Goal: Information Seeking & Learning: Learn about a topic

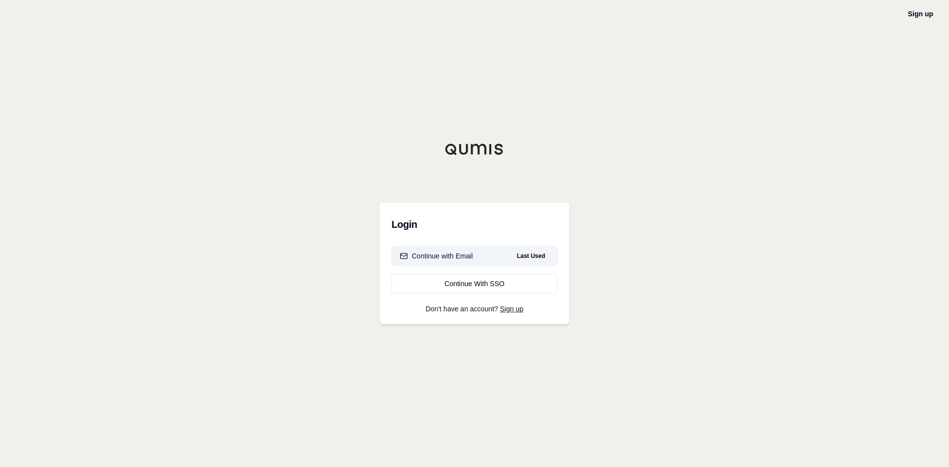
click at [457, 255] on div "Continue with Email" at bounding box center [436, 256] width 73 height 10
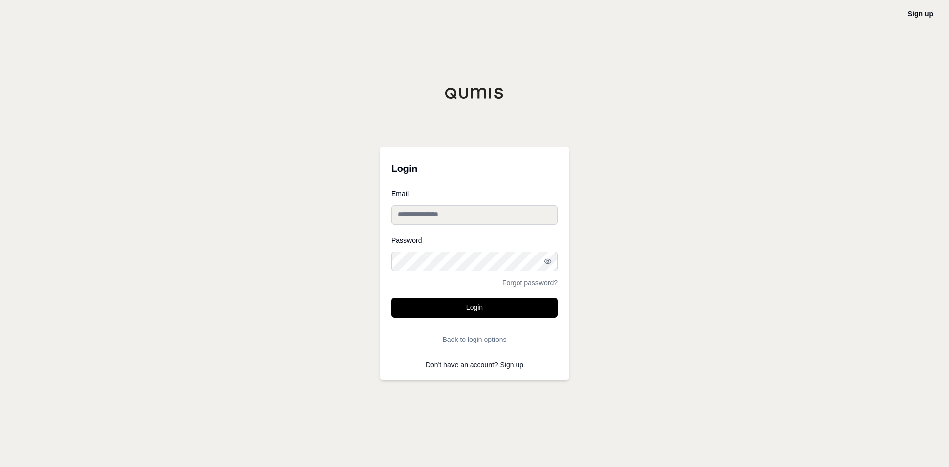
type input "**********"
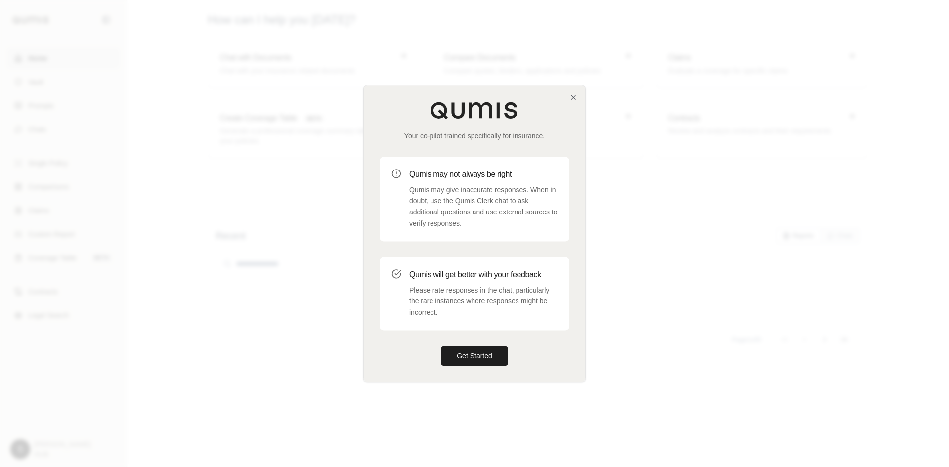
click at [579, 102] on div "Your co-pilot trained specifically for insurance. Qumis may not always be right…" at bounding box center [474, 234] width 221 height 296
click at [574, 95] on icon "button" at bounding box center [573, 97] width 8 height 8
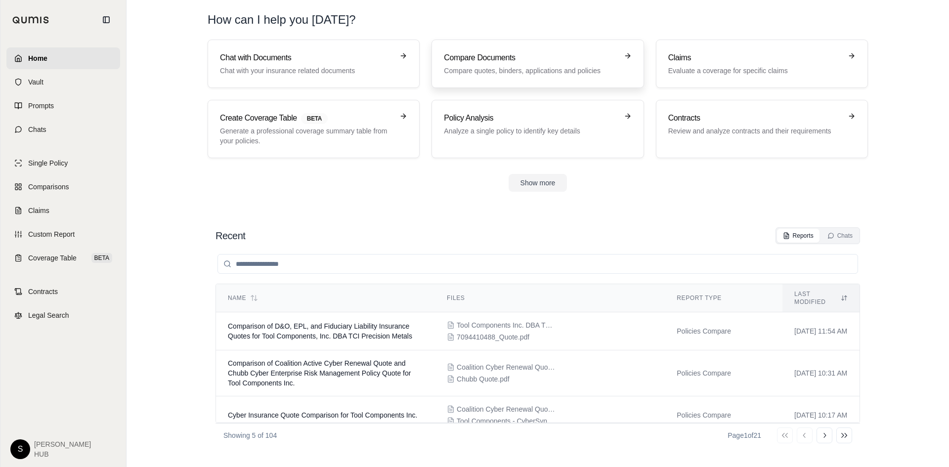
click at [545, 63] on h3 "Compare Documents" at bounding box center [530, 58] width 173 height 12
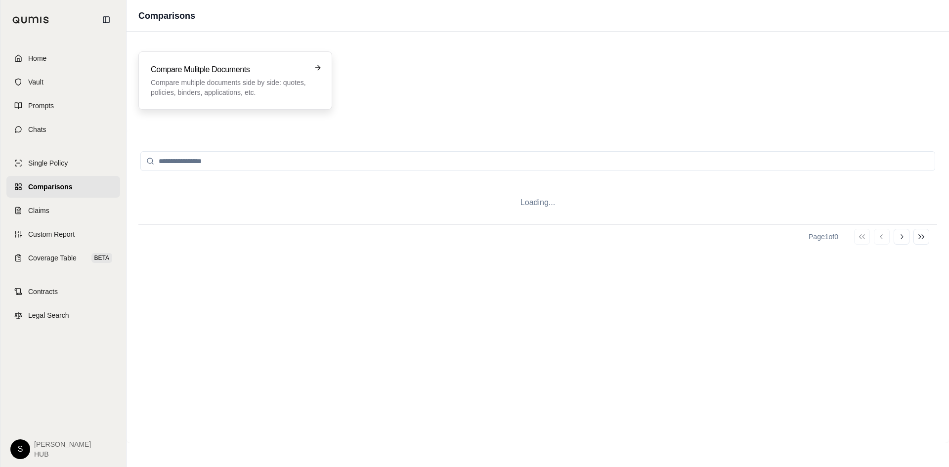
click at [223, 80] on p "Compare multiple documents side by side: quotes, policies, binders, application…" at bounding box center [228, 88] width 155 height 20
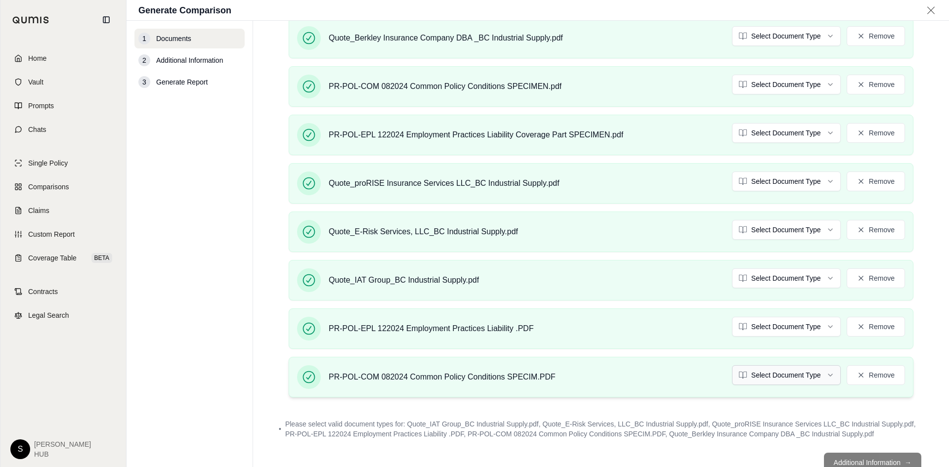
scroll to position [232, 0]
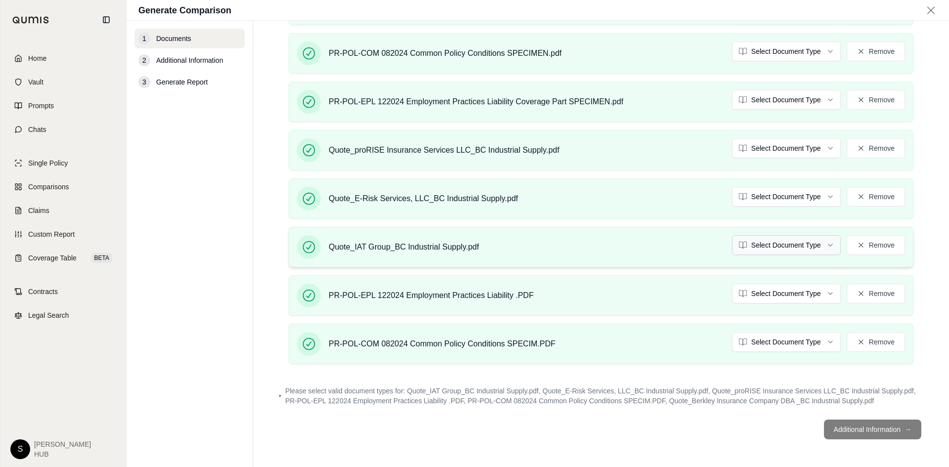
click at [761, 244] on html "Home Vault Prompts Chats Single Policy Comparisons Claims Custom Report Coverag…" at bounding box center [474, 233] width 949 height 467
click at [745, 192] on html "Home Vault Prompts Chats Single Policy Comparisons Claims Custom Report Coverag…" at bounding box center [474, 233] width 949 height 467
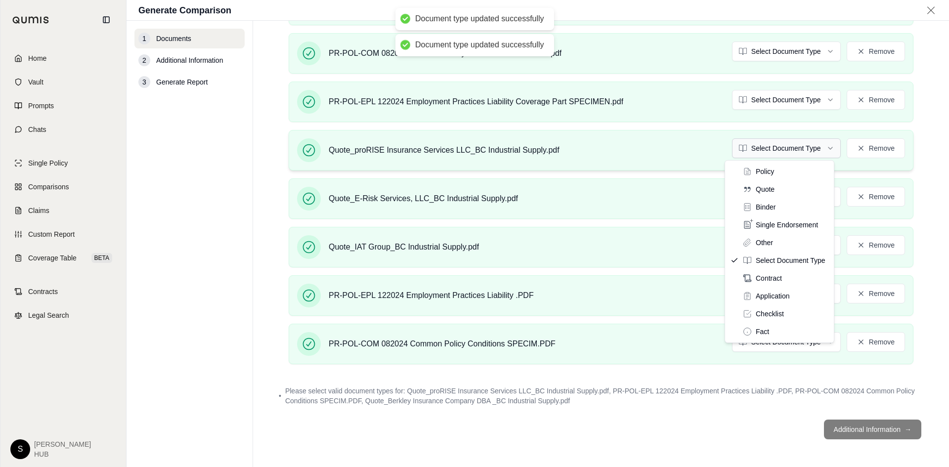
click at [744, 153] on html "Document type updated successfully Document type updated successfully Home Vaul…" at bounding box center [474, 233] width 949 height 467
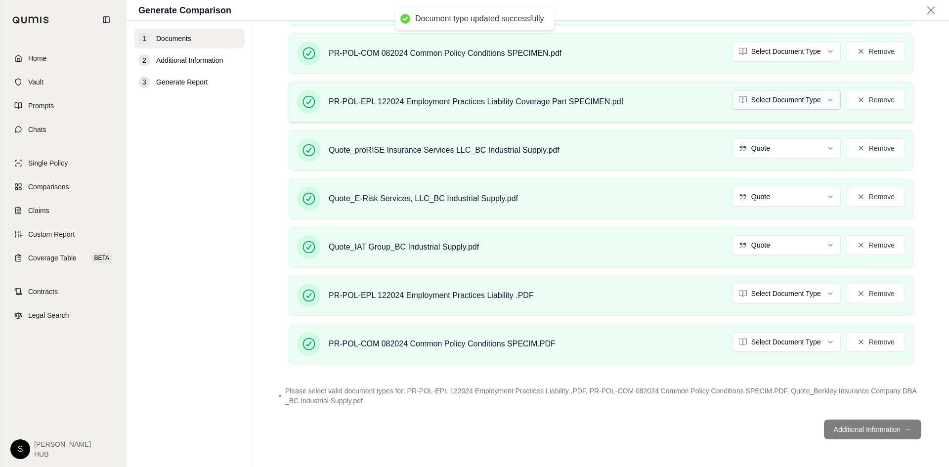
click at [760, 99] on html "Document type updated successfully Document type updated successfully Home Vaul…" at bounding box center [474, 233] width 949 height 467
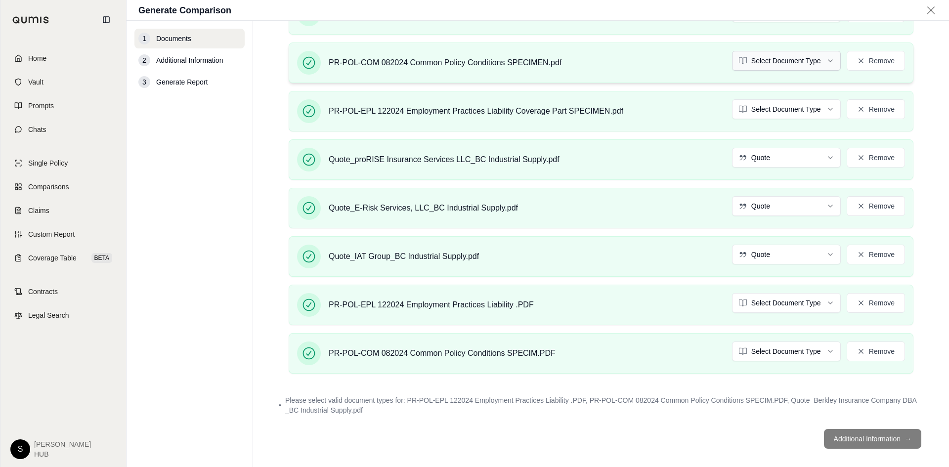
click at [769, 50] on div "PR-POL-COM 082024 Common Policy Conditions SPECIMEN.pdf Select Document Type Re…" at bounding box center [601, 63] width 625 height 41
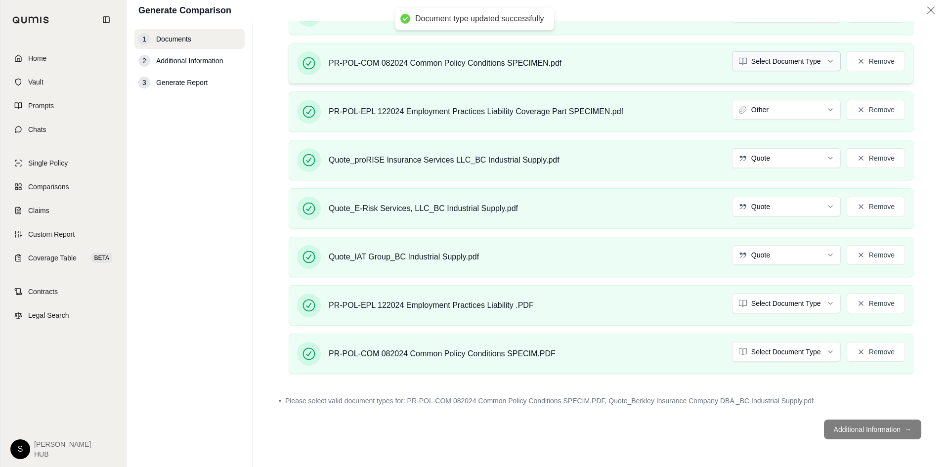
click at [768, 59] on html "Document type updated successfully Home Vault Prompts Chats Single Policy Compa…" at bounding box center [474, 233] width 949 height 467
click at [880, 352] on button "Remove" at bounding box center [876, 352] width 58 height 20
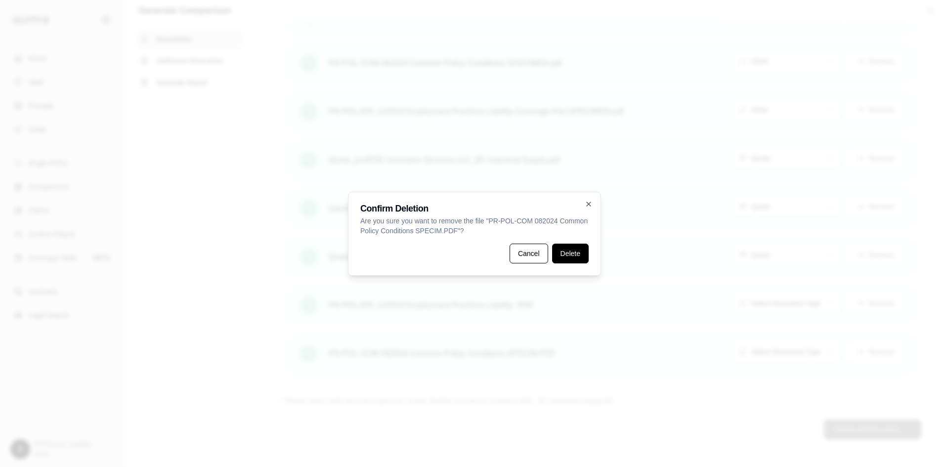
click at [572, 255] on button "Delete" at bounding box center [570, 254] width 37 height 20
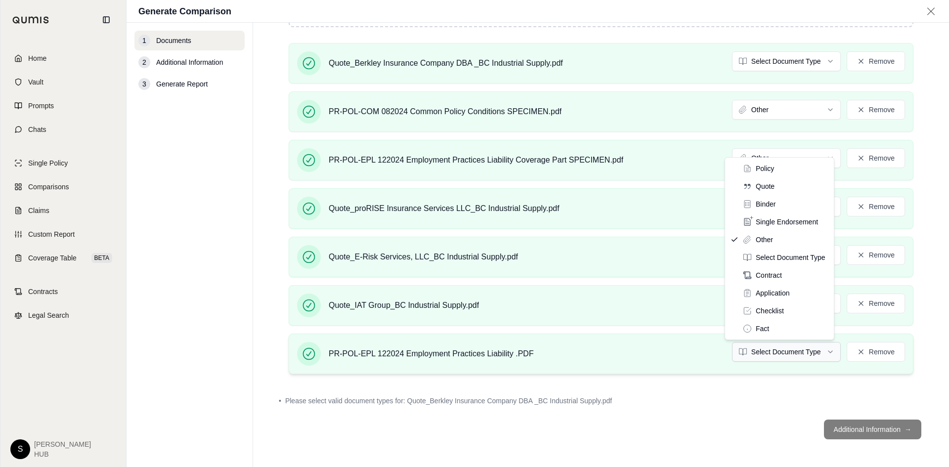
click at [780, 354] on html "Home Vault Prompts Chats Single Policy Comparisons Claims Custom Report Coverag…" at bounding box center [474, 233] width 949 height 467
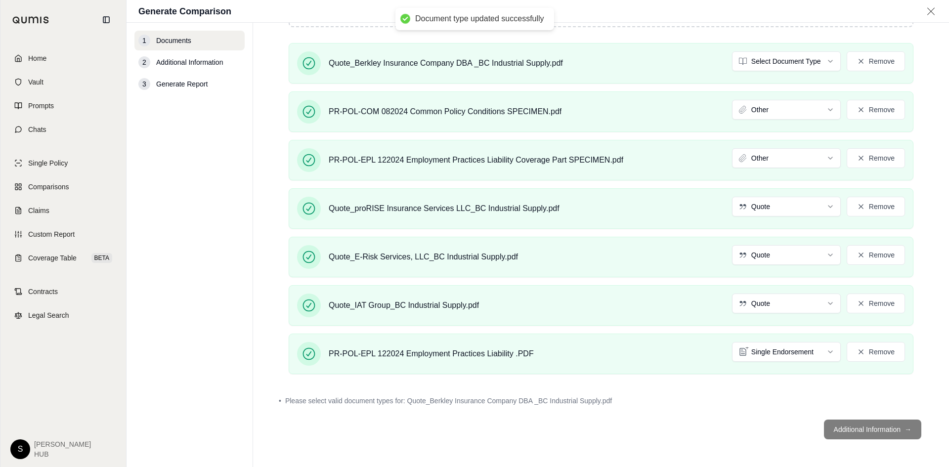
click at [849, 431] on footer "Additional Information →" at bounding box center [601, 430] width 656 height 36
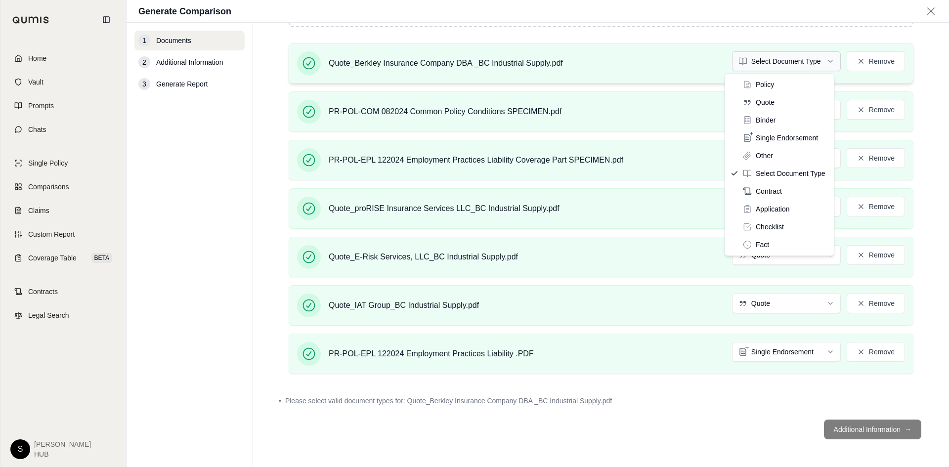
click at [759, 60] on html "Home Vault Prompts Chats Single Policy Comparisons Claims Custom Report Coverag…" at bounding box center [474, 233] width 949 height 467
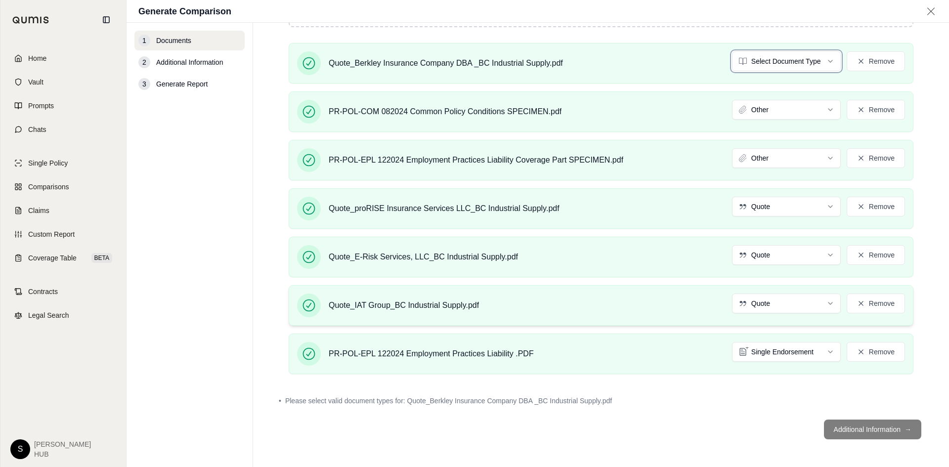
scroll to position [147, 0]
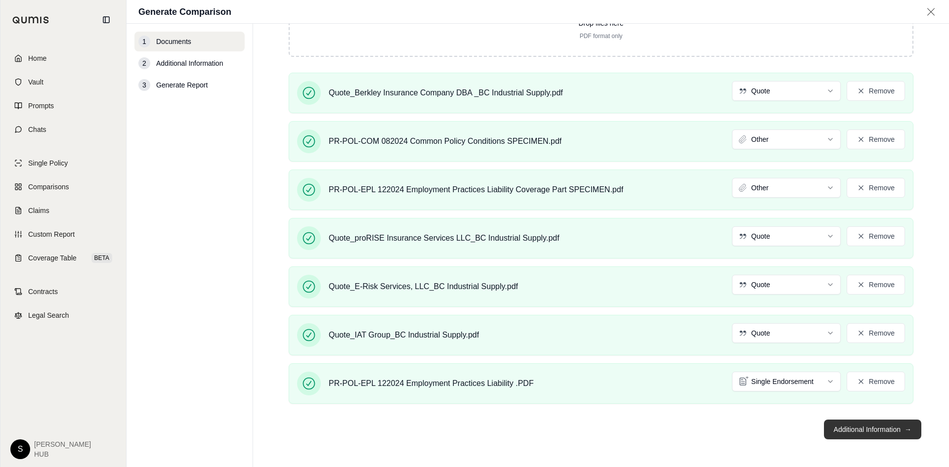
click at [864, 431] on button "Additional Information →" at bounding box center [872, 430] width 97 height 20
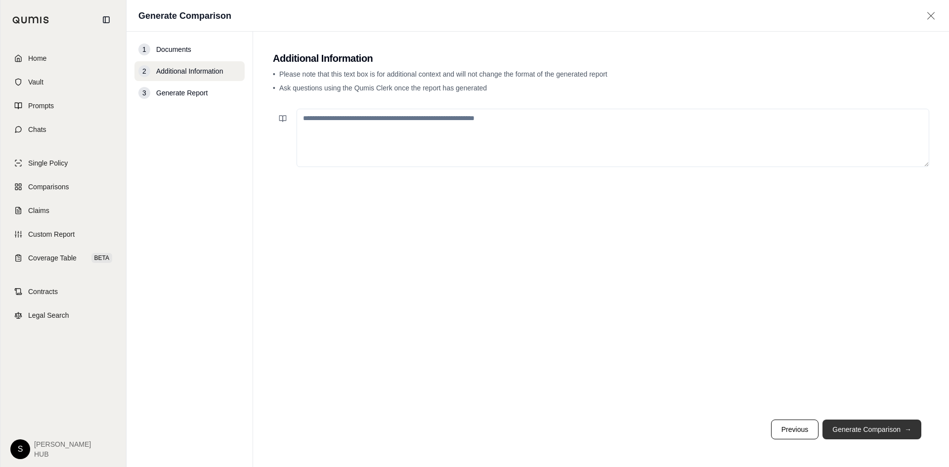
scroll to position [0, 0]
click at [864, 431] on button "Generate Comparison →" at bounding box center [871, 430] width 99 height 20
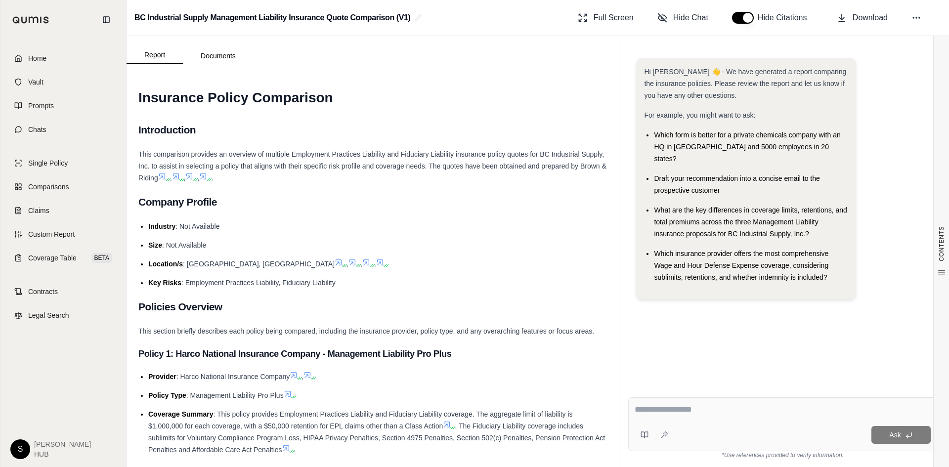
click at [652, 404] on div "Ask" at bounding box center [782, 424] width 309 height 54
type textarea "**********"
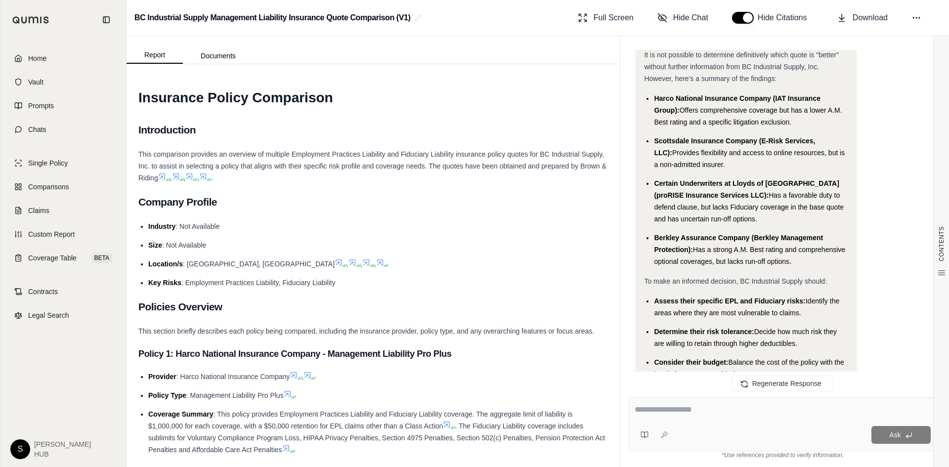
scroll to position [1712, 0]
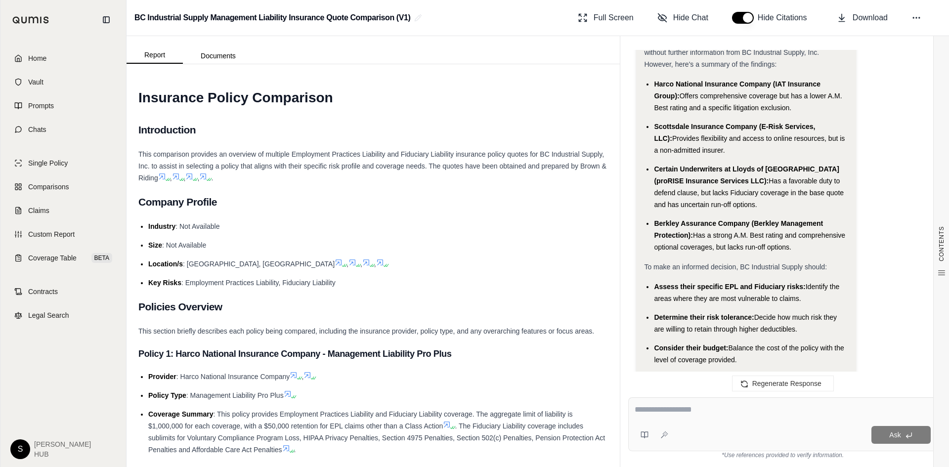
click at [653, 406] on textarea at bounding box center [783, 410] width 296 height 12
click at [656, 408] on textarea at bounding box center [783, 410] width 296 height 12
type textarea "**********"
click at [911, 438] on icon at bounding box center [909, 435] width 8 height 8
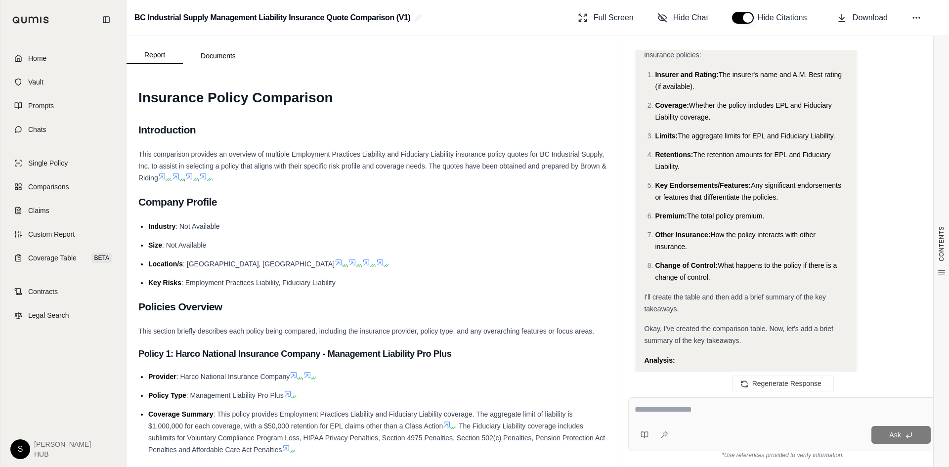
scroll to position [2618, 0]
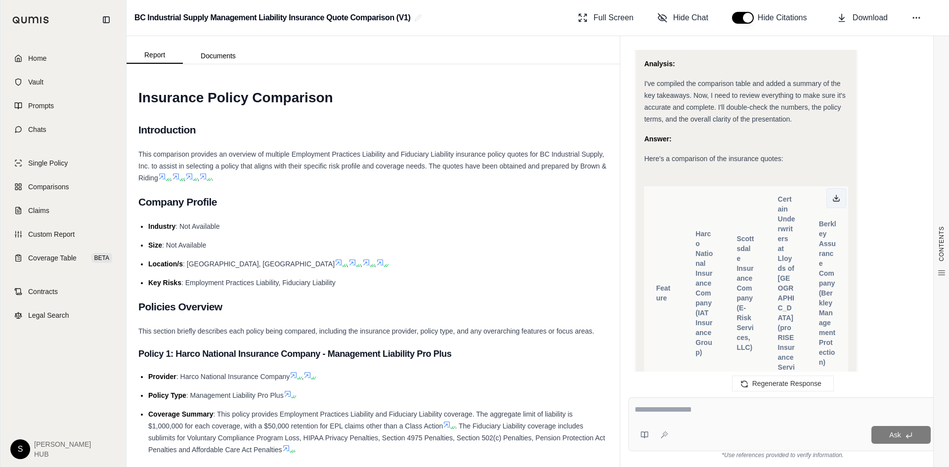
click at [837, 194] on icon at bounding box center [836, 198] width 8 height 8
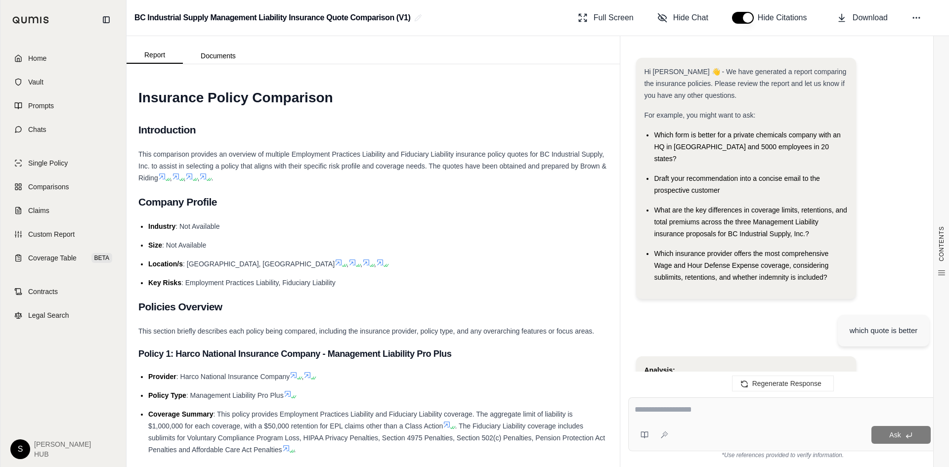
scroll to position [4034, 0]
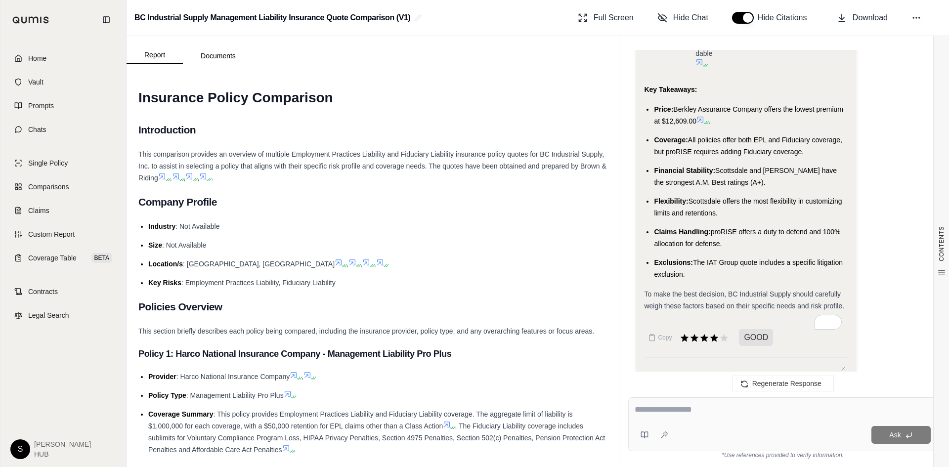
click at [652, 411] on textarea at bounding box center [783, 410] width 296 height 12
click at [40, 259] on span "Coverage Table" at bounding box center [52, 258] width 48 height 10
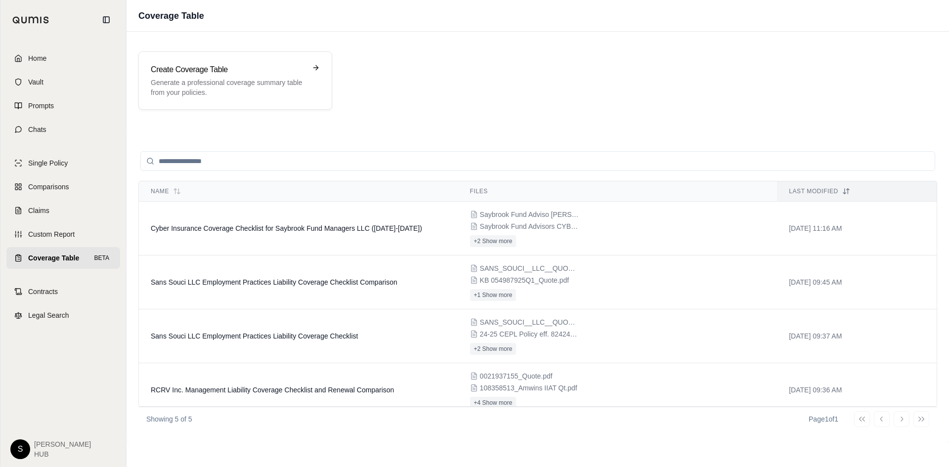
click at [40, 259] on span "Coverage Table" at bounding box center [53, 258] width 51 height 10
click at [227, 65] on h3 "Create Coverage Table" at bounding box center [228, 70] width 155 height 12
click at [232, 77] on div "Create Coverage Table Generate a professional coverage summary table from your …" at bounding box center [228, 81] width 155 height 34
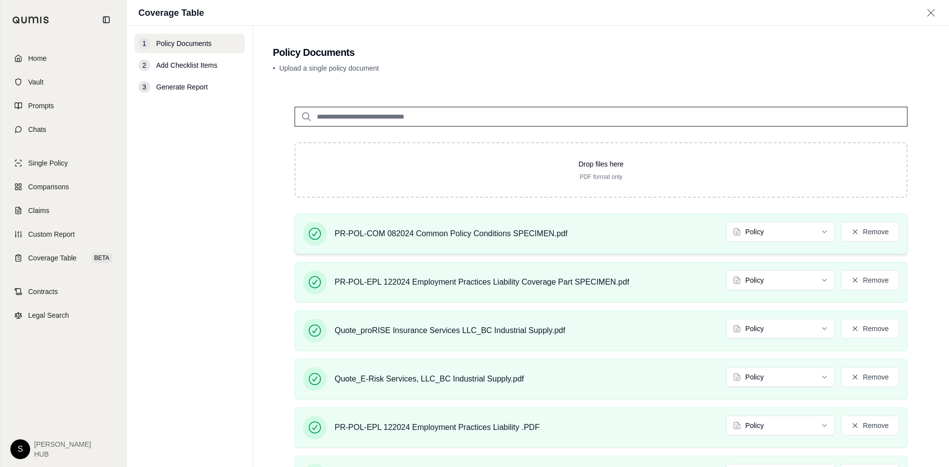
scroll to position [98, 0]
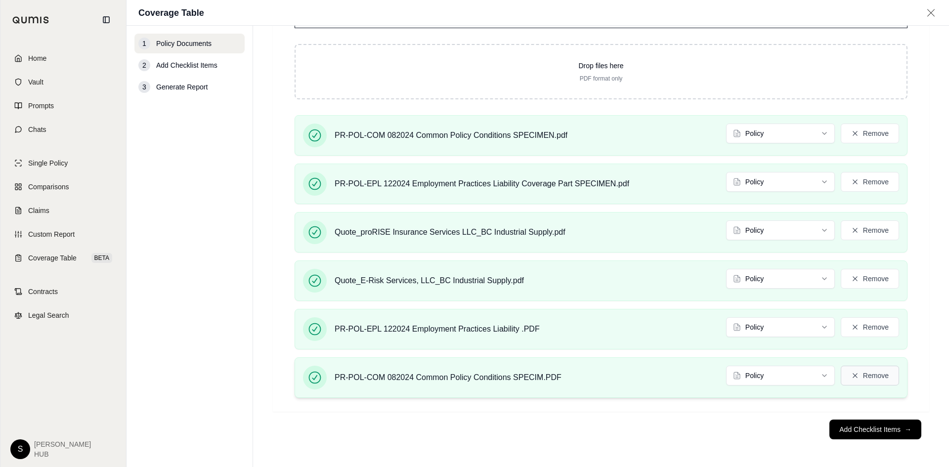
click at [861, 378] on button "Remove" at bounding box center [870, 376] width 58 height 20
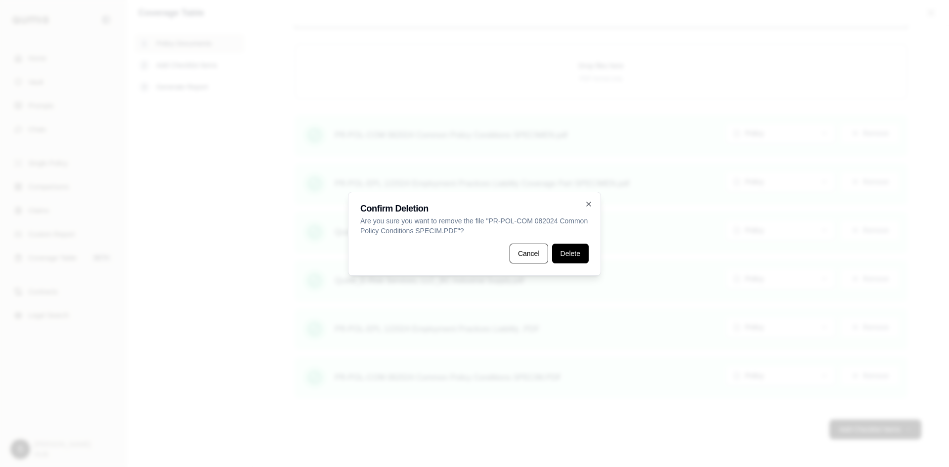
click at [567, 255] on button "Delete" at bounding box center [570, 254] width 37 height 20
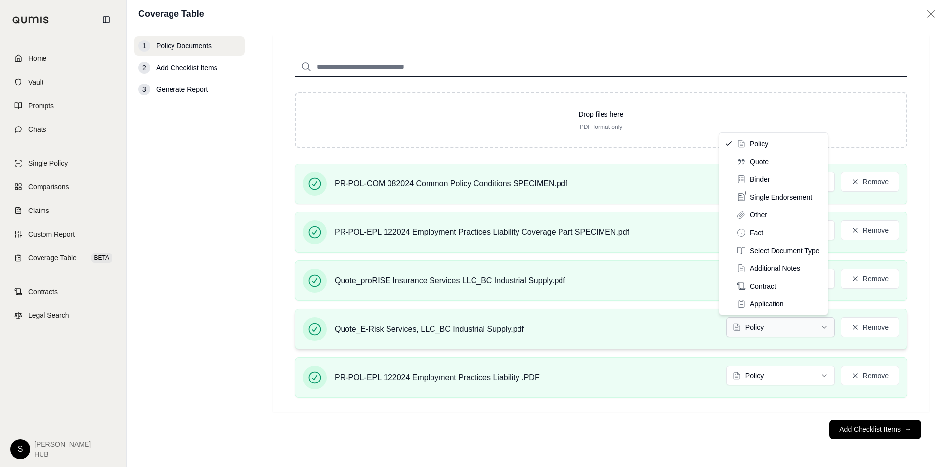
click at [756, 326] on html "Home Vault Prompts Chats Single Policy Comparisons Claims Custom Report Coverag…" at bounding box center [474, 233] width 949 height 467
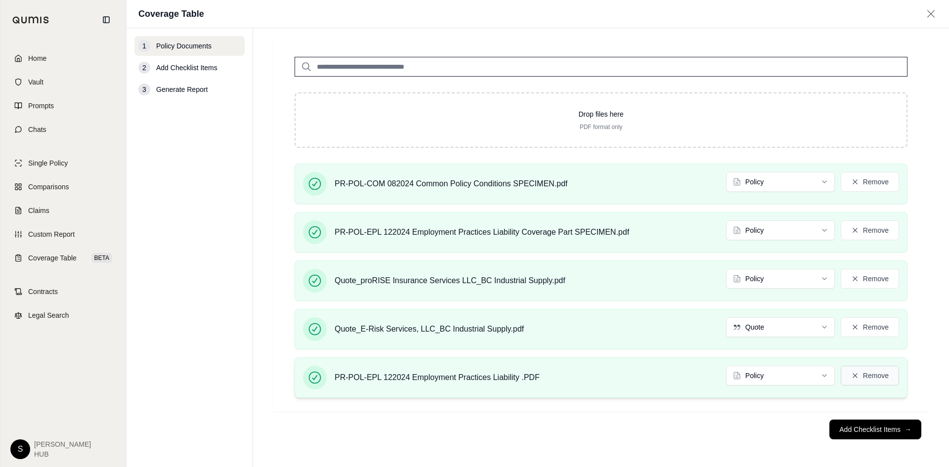
click at [864, 377] on button "Remove" at bounding box center [870, 376] width 58 height 20
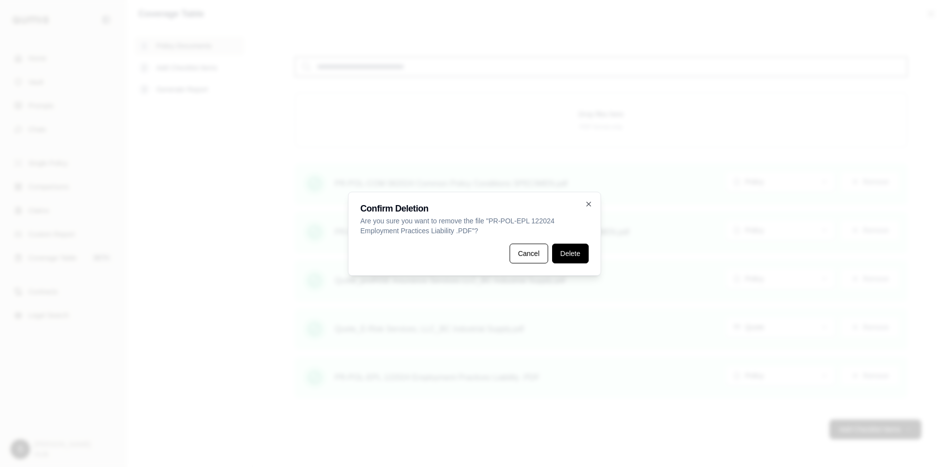
click at [566, 255] on button "Delete" at bounding box center [570, 254] width 37 height 20
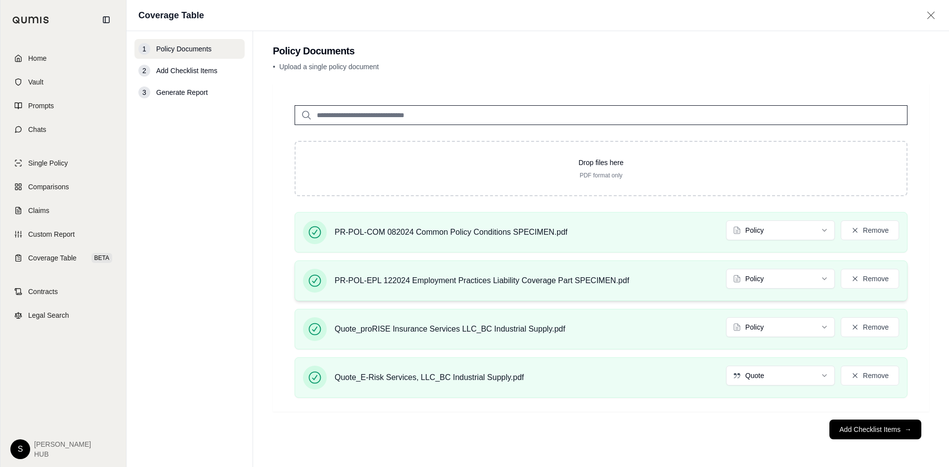
scroll to position [7, 0]
click at [773, 331] on html "Home Vault Prompts Chats Single Policy Comparisons Claims Custom Report Coverag…" at bounding box center [474, 233] width 949 height 467
click at [753, 285] on html "Home Vault Prompts Chats Single Policy Comparisons Claims Custom Report Coverag…" at bounding box center [474, 233] width 949 height 467
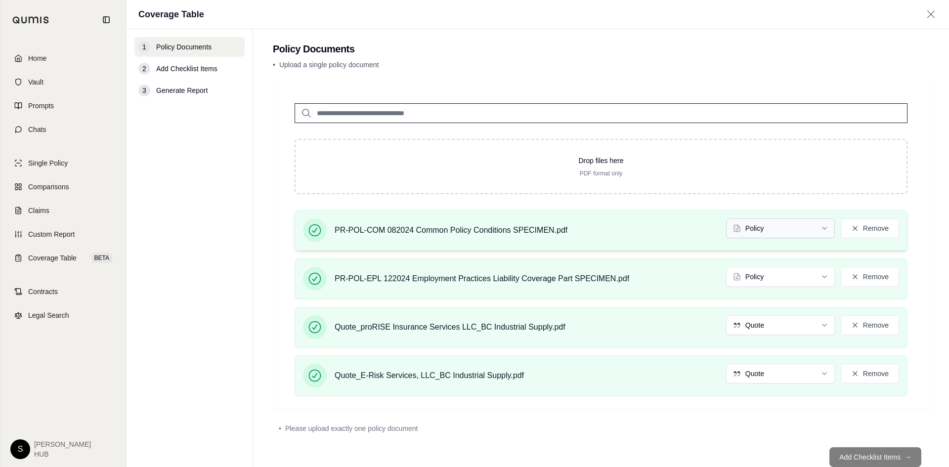
click at [755, 226] on html "Document type updated successfully Home Vault Prompts Chats Single Policy Compa…" at bounding box center [474, 233] width 949 height 467
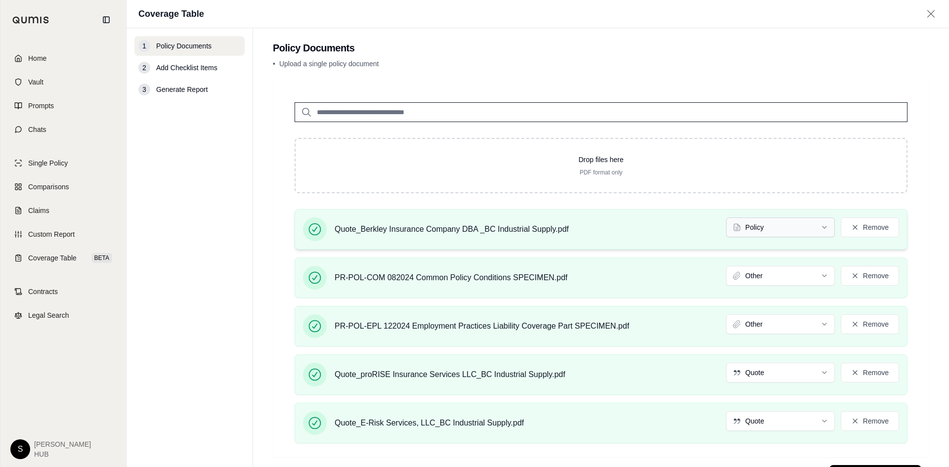
click at [776, 230] on html "Home Vault Prompts Chats Single Policy Comparisons Claims Custom Report Coverag…" at bounding box center [474, 233] width 949 height 467
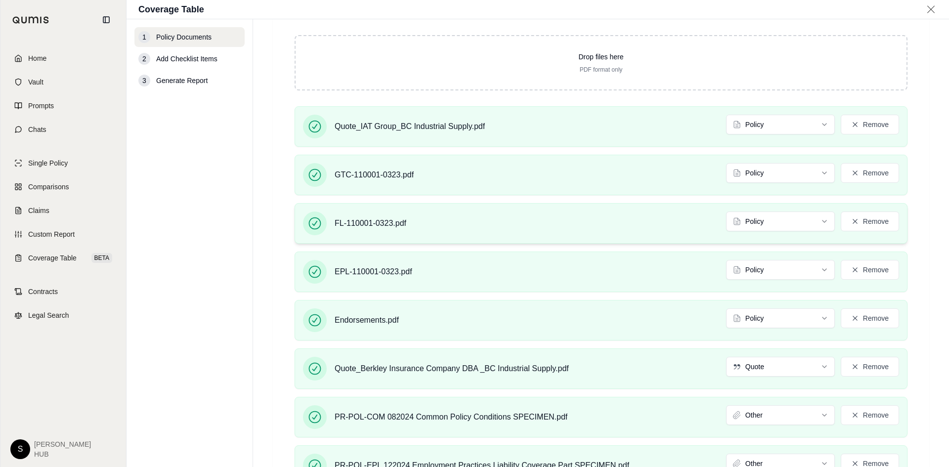
scroll to position [155, 0]
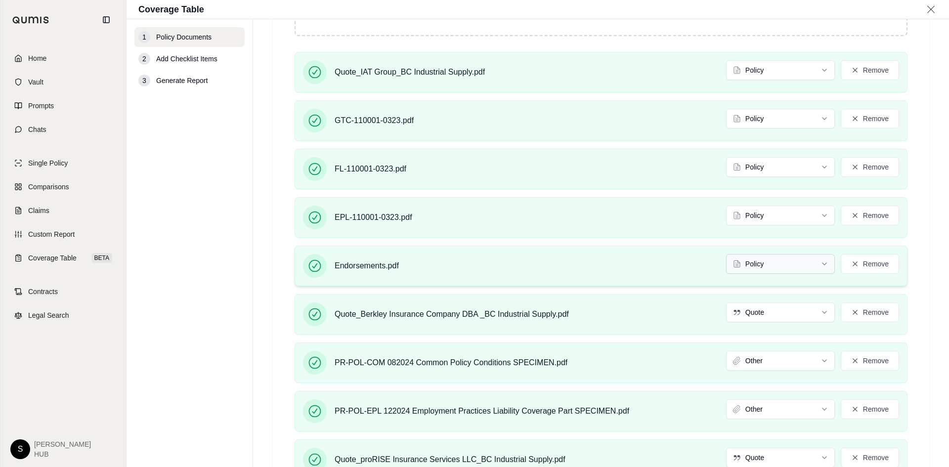
click at [748, 266] on html "Home Vault Prompts Chats Single Policy Comparisons Claims Custom Report Coverag…" at bounding box center [474, 233] width 949 height 467
click at [748, 214] on html "Document type updated successfully Home Vault Prompts Chats Single Policy Compa…" at bounding box center [474, 233] width 949 height 467
click at [754, 171] on html "Home Vault Prompts Chats Single Policy Comparisons Claims Custom Report Coverag…" at bounding box center [474, 233] width 949 height 467
click at [757, 120] on html "Document type updated successfully Home Vault Prompts Chats Single Policy Compa…" at bounding box center [474, 233] width 949 height 467
click at [742, 68] on html "Document type updated successfully Home Vault Prompts Chats Single Policy Compa…" at bounding box center [474, 233] width 949 height 467
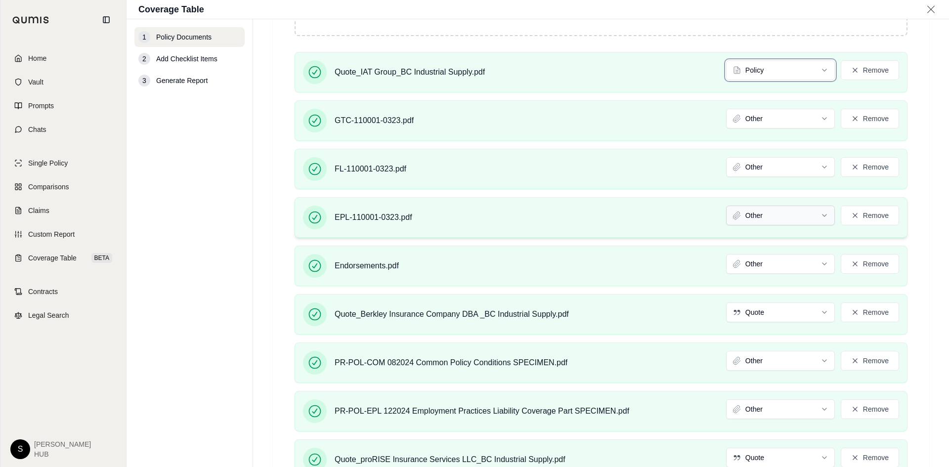
scroll to position [286, 0]
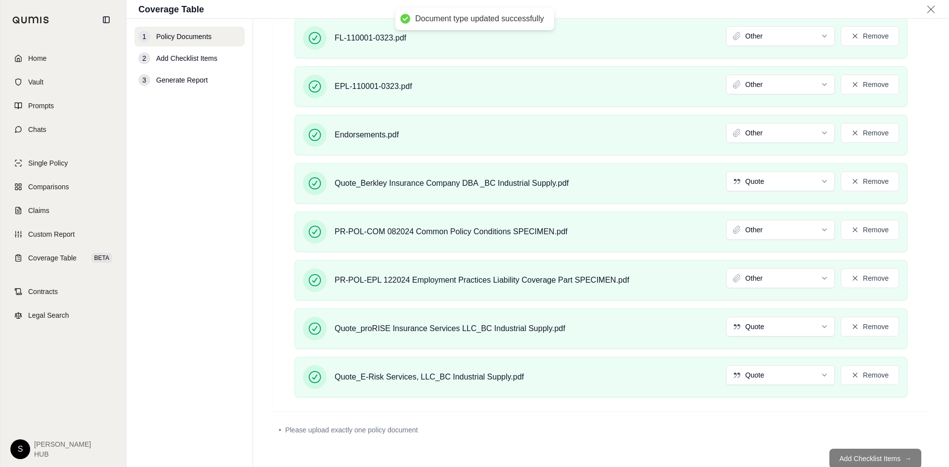
click at [743, 400] on div "Quote_IAT Group_BC Industrial Supply.pdf Quote Remove GTC-110001-0323.pdf Other…" at bounding box center [601, 163] width 644 height 484
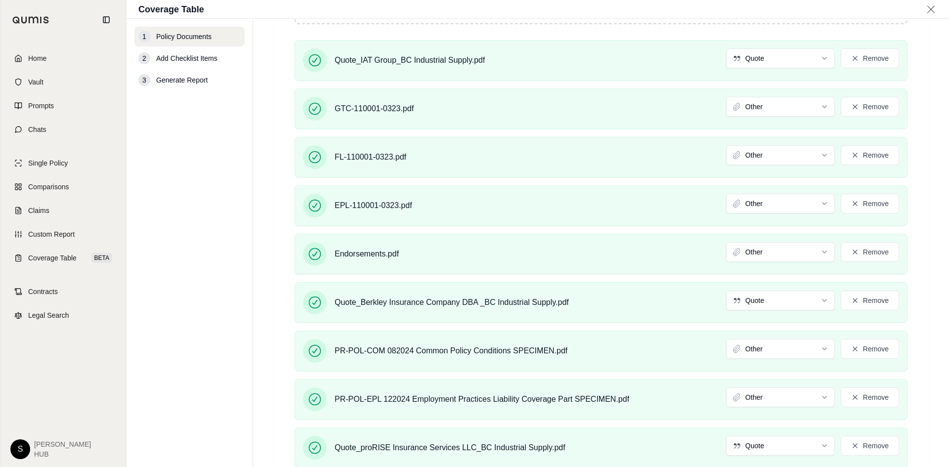
scroll to position [315, 0]
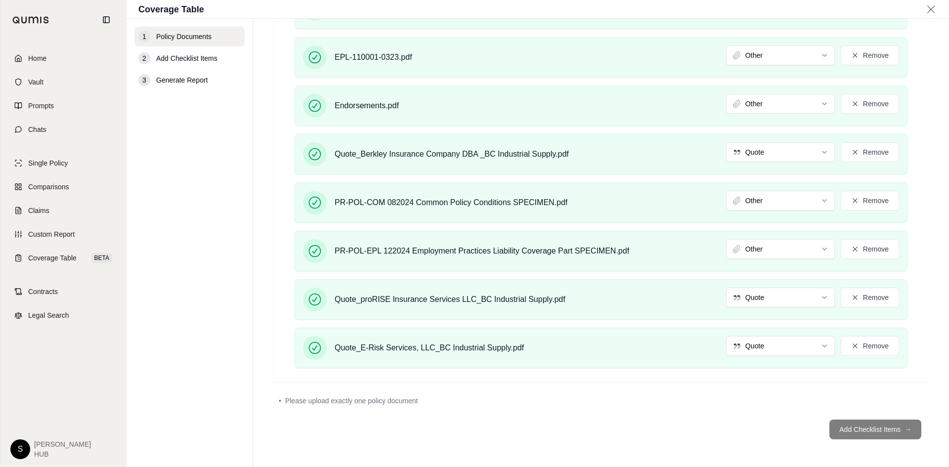
click at [853, 423] on footer "Add Checklist Items →" at bounding box center [601, 430] width 656 height 36
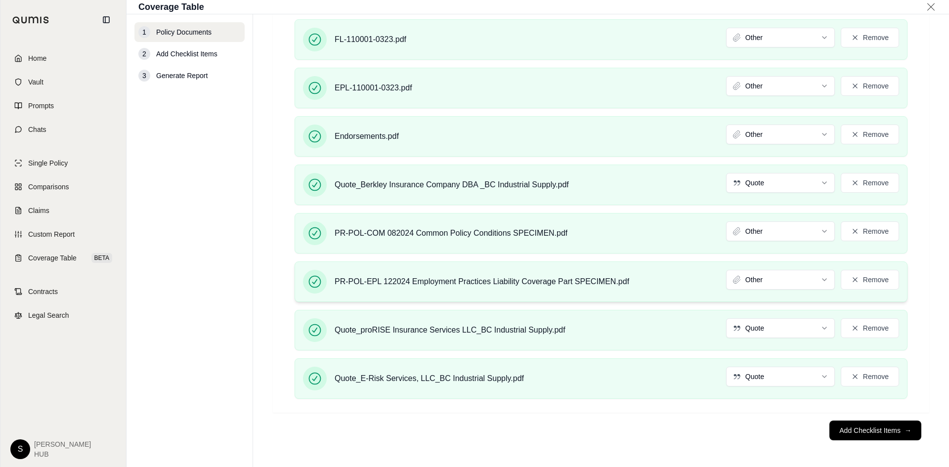
scroll to position [554, 0]
click at [869, 428] on button "Add Checklist Items →" at bounding box center [875, 430] width 92 height 20
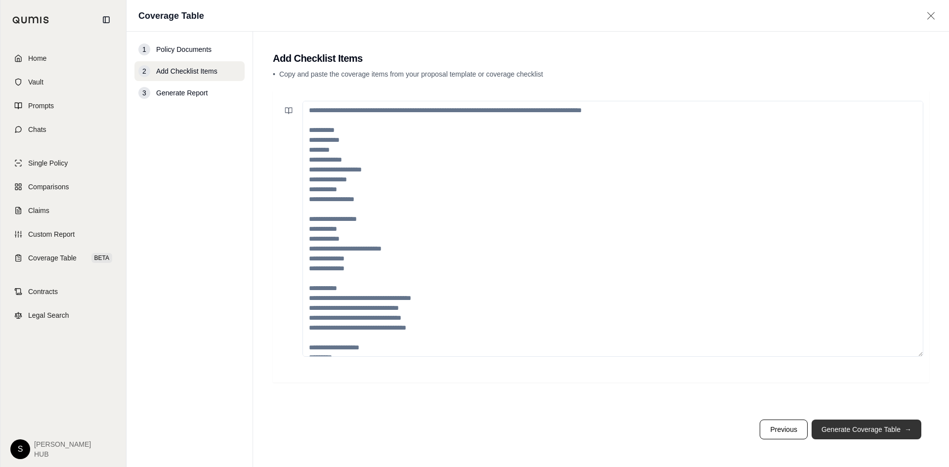
click at [858, 424] on button "Generate Coverage Table →" at bounding box center [867, 430] width 110 height 20
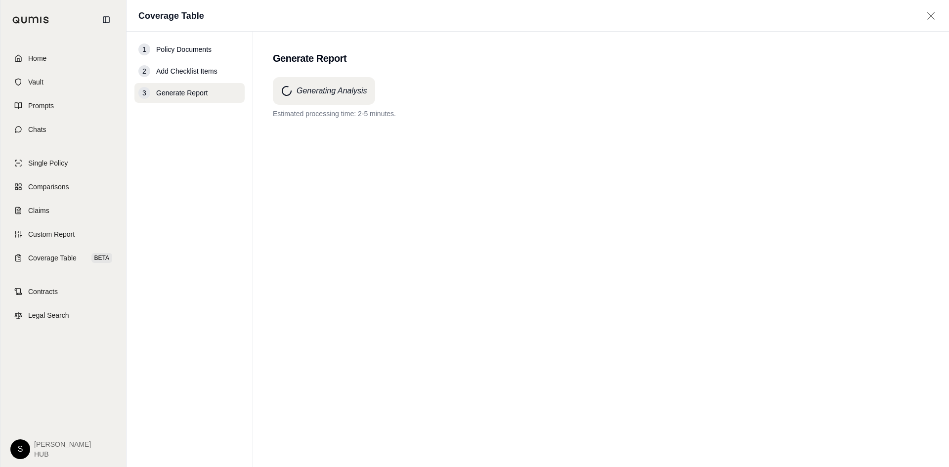
click at [422, 285] on div "Generating Analysis Estimated processing time: 2-5 minutes." at bounding box center [601, 254] width 656 height 354
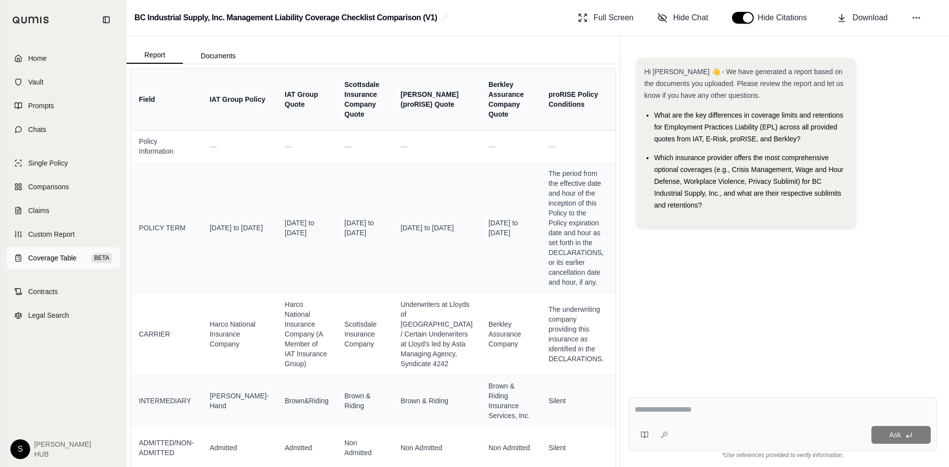
click at [50, 261] on span "Coverage Table" at bounding box center [52, 258] width 48 height 10
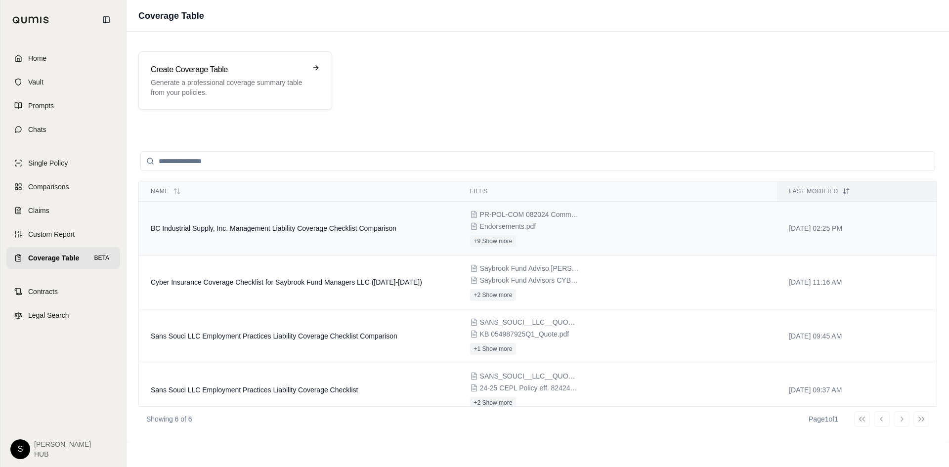
click at [277, 218] on td "BC Industrial Supply, Inc. Management Liability Coverage Checklist Comparison" at bounding box center [298, 229] width 319 height 54
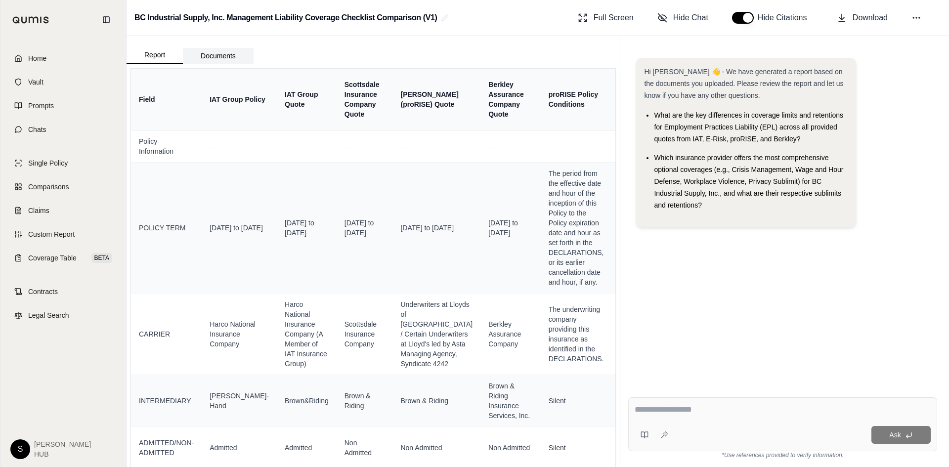
click at [223, 58] on button "Documents" at bounding box center [218, 56] width 71 height 16
click at [163, 53] on button "Report" at bounding box center [155, 55] width 56 height 17
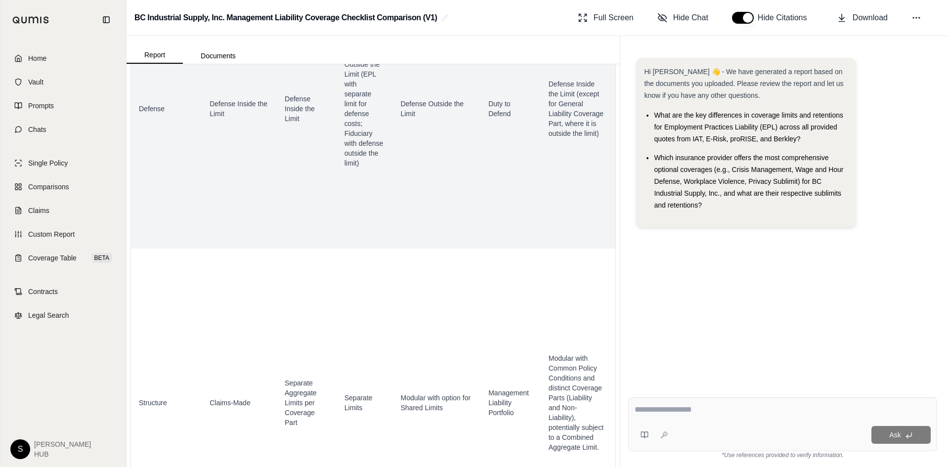
scroll to position [1316, 0]
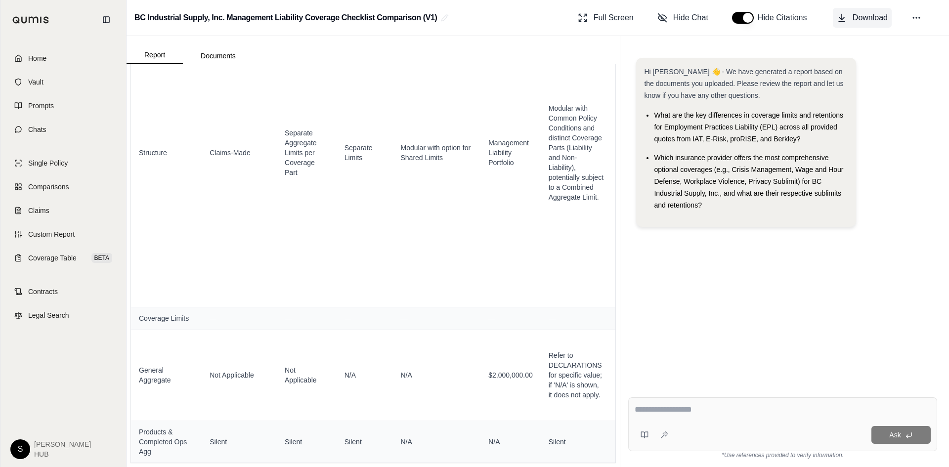
click at [856, 19] on span "Download" at bounding box center [870, 18] width 35 height 12
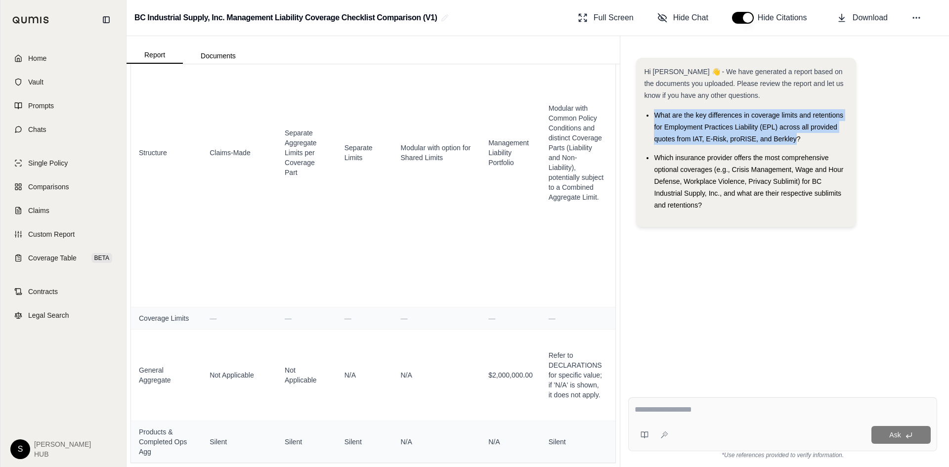
drag, startPoint x: 798, startPoint y: 137, endPoint x: 652, endPoint y: 116, distance: 147.3
click at [652, 116] on ul "What are the key differences in coverage limits and retentions for Employment P…" at bounding box center [746, 160] width 204 height 102
drag, startPoint x: 672, startPoint y: 119, endPoint x: 708, endPoint y: 115, distance: 36.7
click at [708, 115] on span "What are the key differences in coverage limits and retentions for Employment P…" at bounding box center [748, 127] width 189 height 32
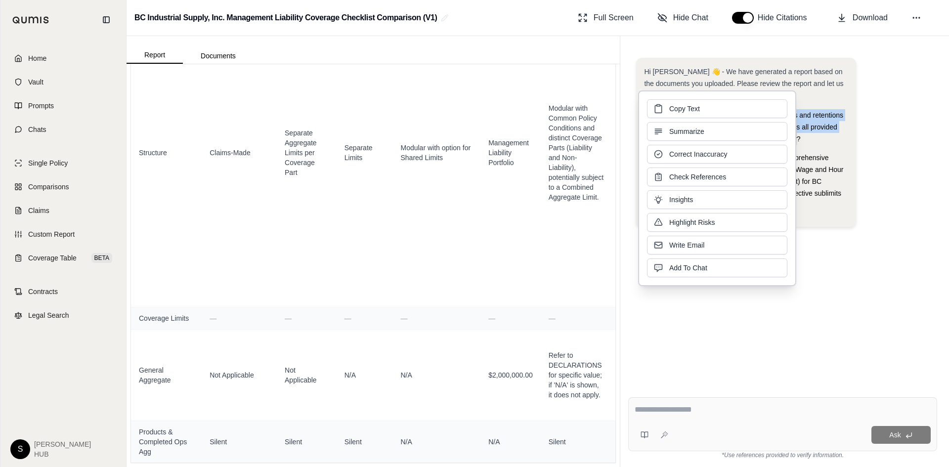
drag, startPoint x: 767, startPoint y: 122, endPoint x: 710, endPoint y: 110, distance: 58.0
click at [711, 110] on button "Copy Text" at bounding box center [717, 108] width 140 height 19
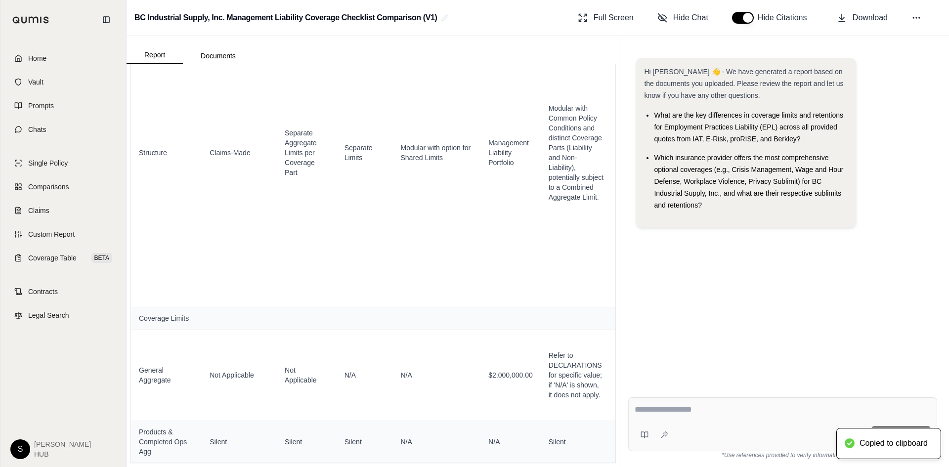
click at [654, 412] on textarea at bounding box center [783, 410] width 296 height 12
paste textarea "**********"
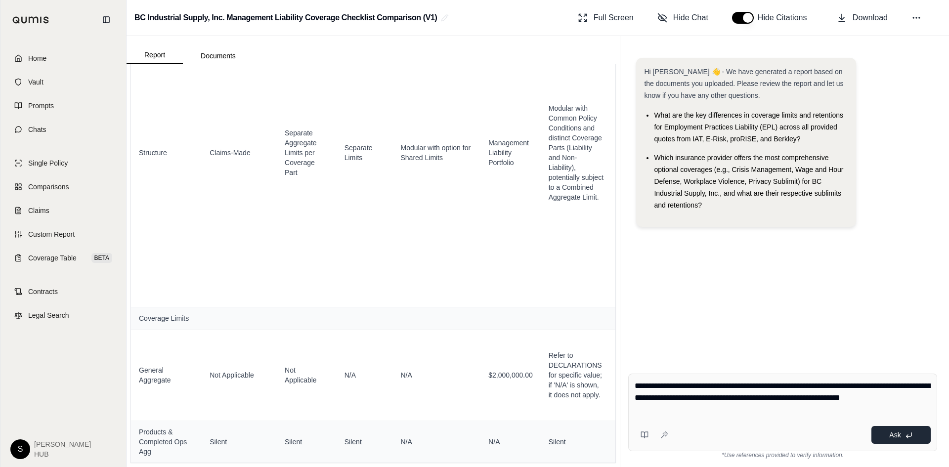
type textarea "**********"
click at [896, 433] on span "Ask" at bounding box center [894, 435] width 11 height 8
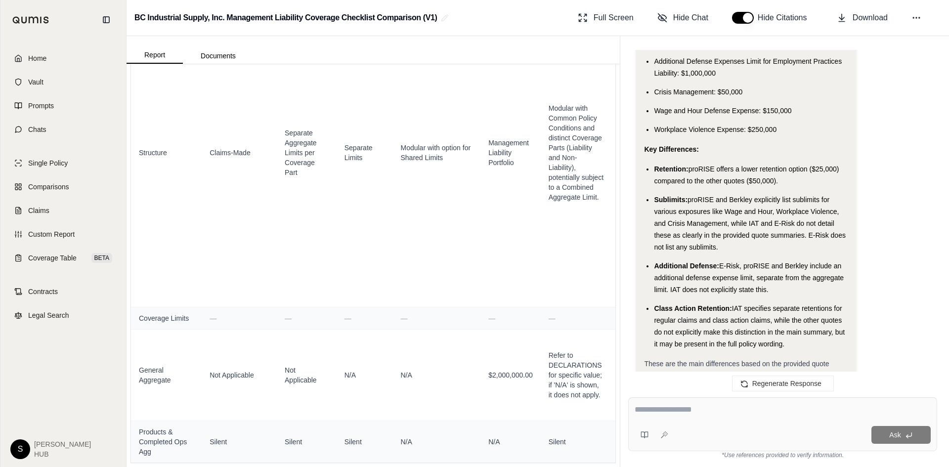
scroll to position [1847, 0]
